Goal: Task Accomplishment & Management: Use online tool/utility

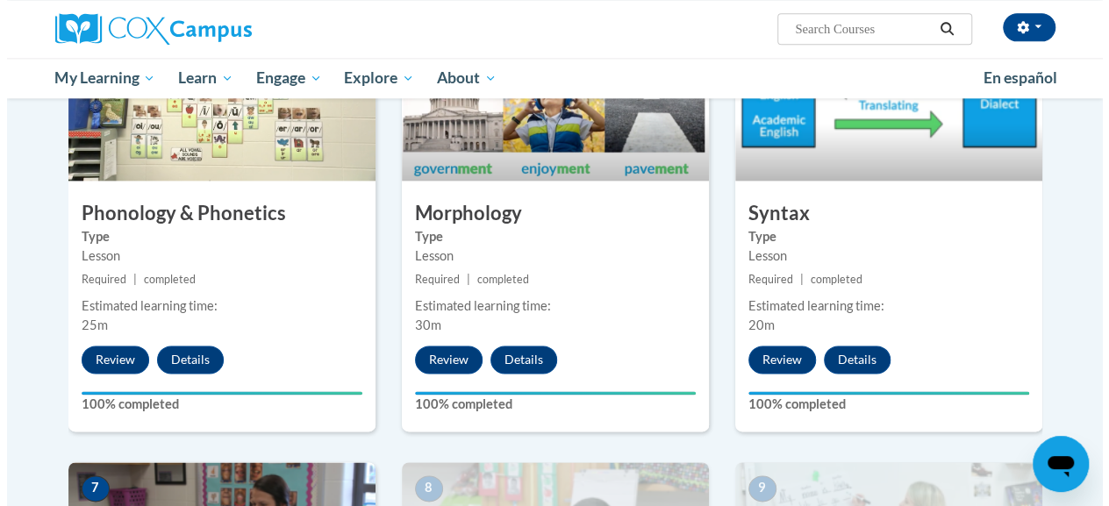
scroll to position [972, 0]
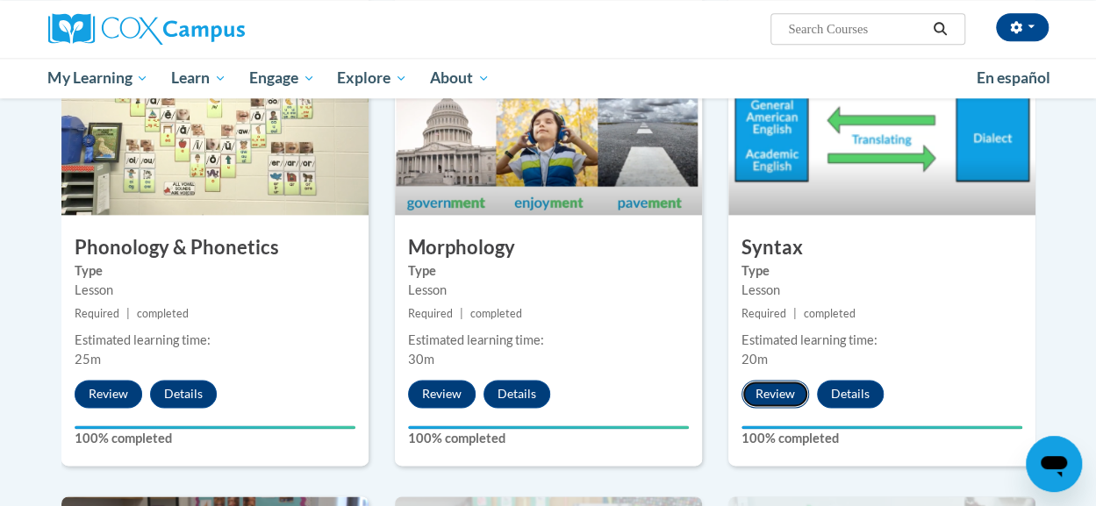
click at [758, 387] on button "Review" at bounding box center [776, 394] width 68 height 28
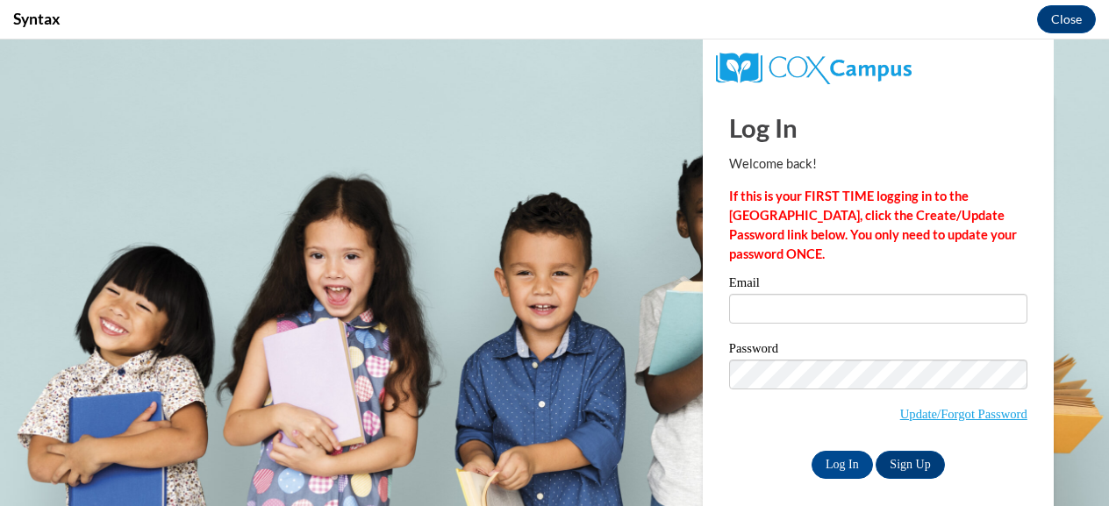
scroll to position [0, 0]
click at [739, 298] on input "Email" at bounding box center [878, 309] width 298 height 30
type input "jmercer@metter.org"
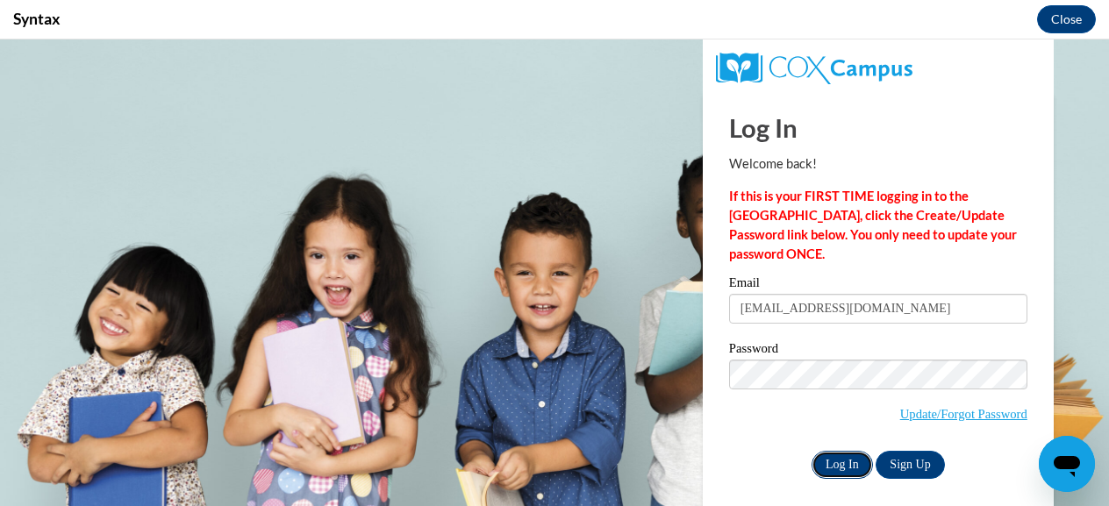
click at [823, 466] on input "Log In" at bounding box center [842, 465] width 61 height 28
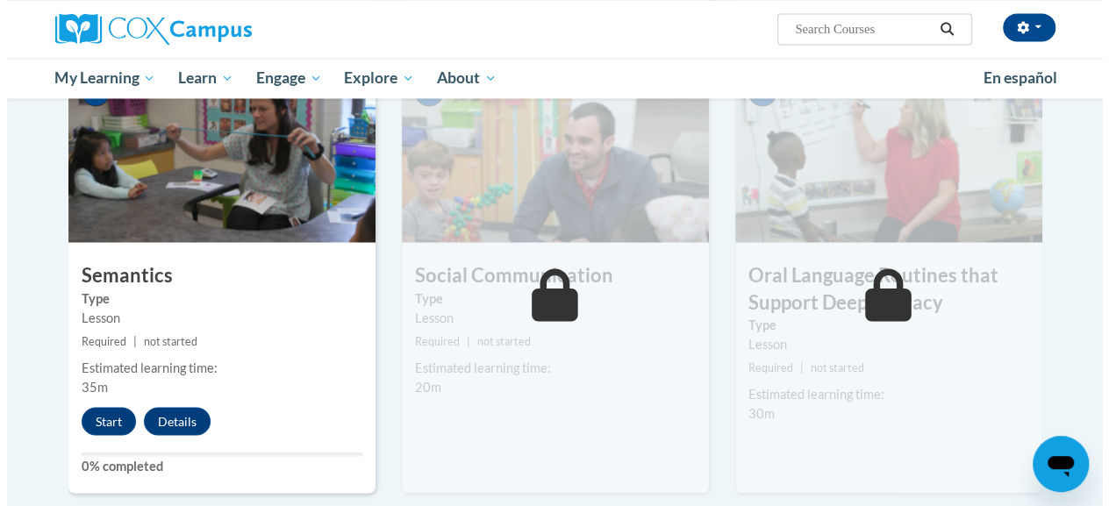
scroll to position [1429, 0]
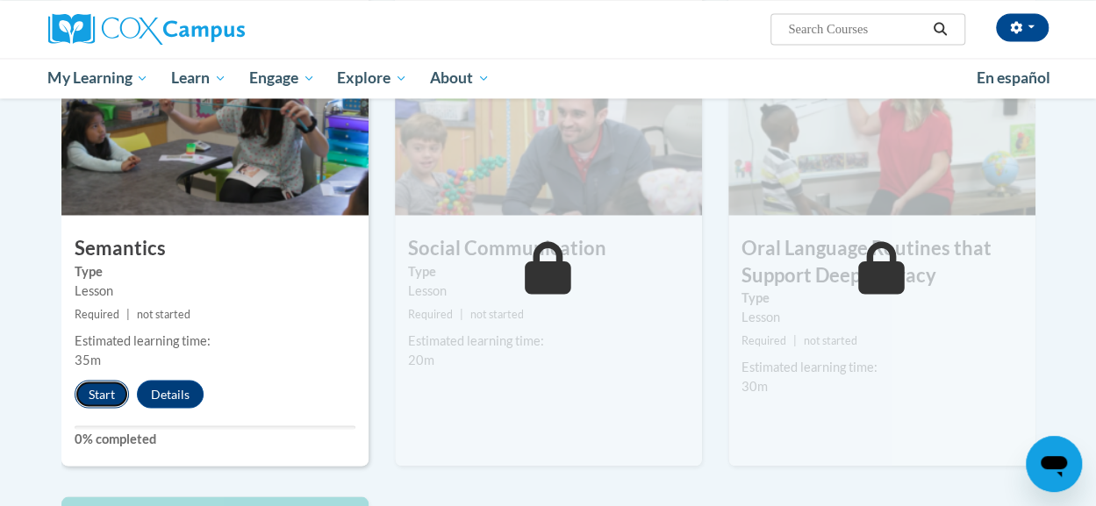
click at [89, 381] on button "Start" at bounding box center [102, 394] width 54 height 28
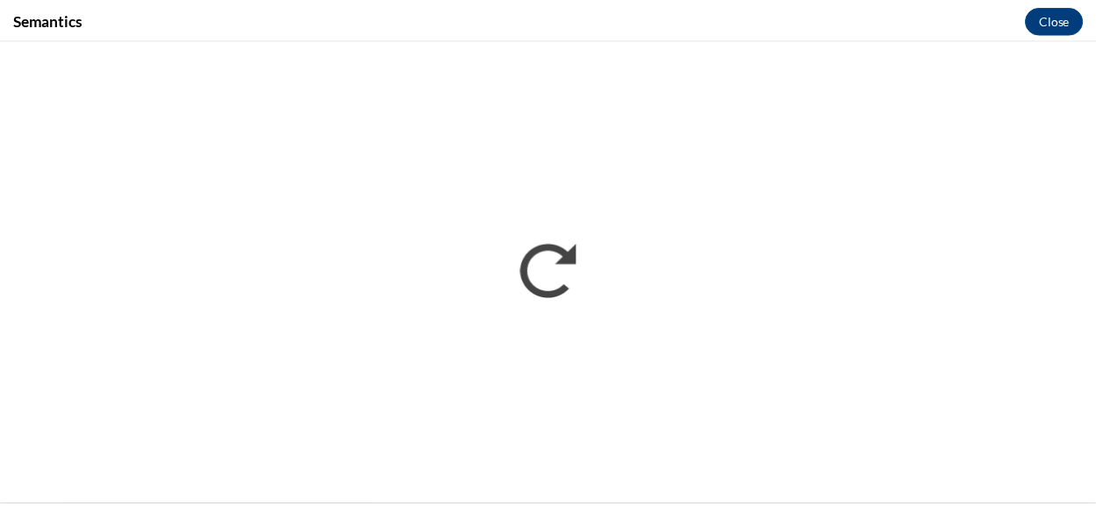
scroll to position [0, 0]
